Goal: Task Accomplishment & Management: Use online tool/utility

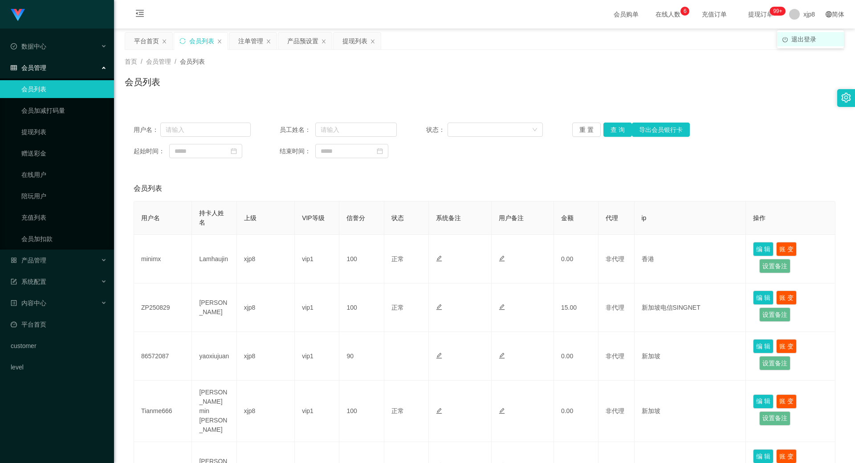
click at [794, 36] on span "退出登录" at bounding box center [803, 39] width 25 height 7
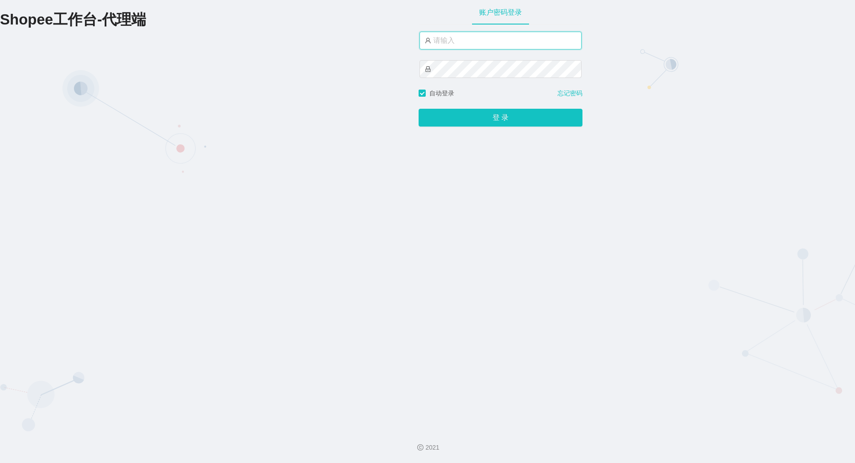
click at [526, 45] on input "text" at bounding box center [500, 41] width 162 height 18
type input "xjp806"
click at [418, 109] on button "登 录" at bounding box center [500, 118] width 164 height 18
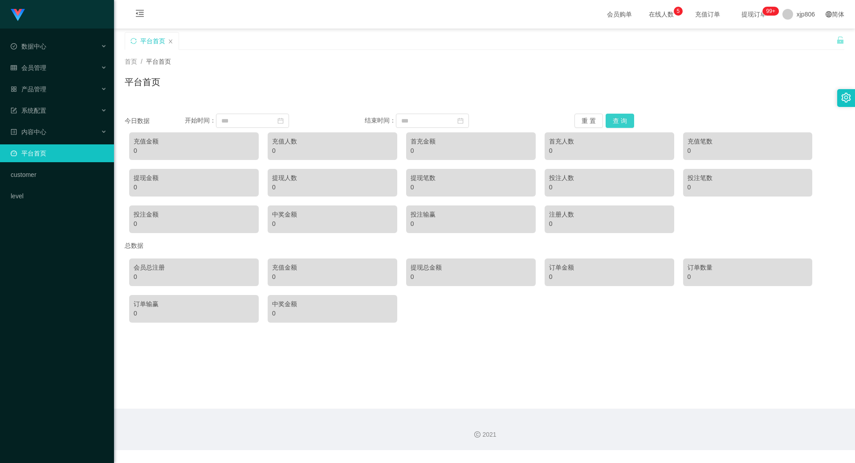
click at [608, 120] on button "查 询" at bounding box center [619, 121] width 28 height 14
click at [608, 121] on button "查 询" at bounding box center [619, 121] width 28 height 14
click at [609, 121] on button "查 询" at bounding box center [619, 121] width 28 height 14
click at [627, 123] on button "查 询" at bounding box center [619, 121] width 28 height 14
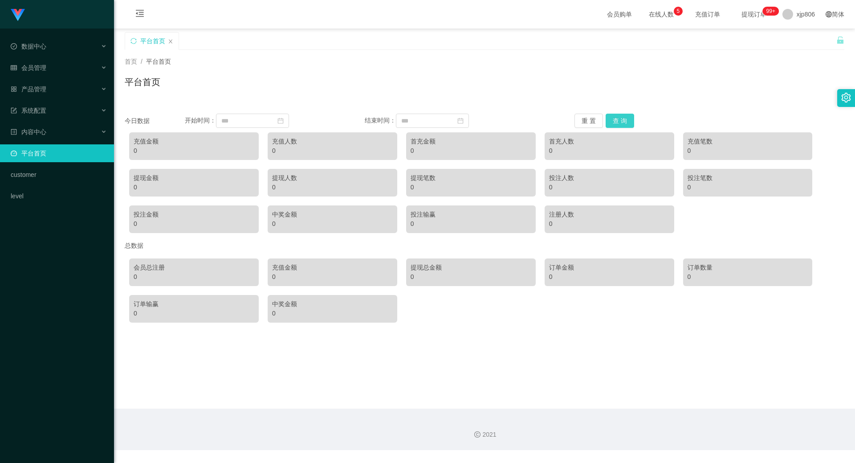
click at [620, 115] on button "查 询" at bounding box center [619, 121] width 28 height 14
